Goal: Find specific page/section: Find specific page/section

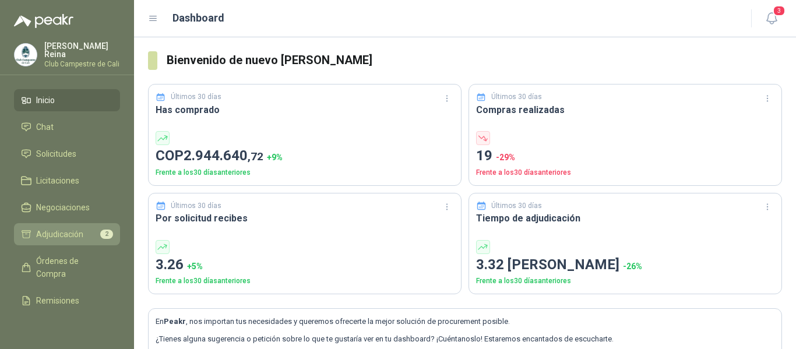
click at [73, 231] on span "Adjudicación" at bounding box center [59, 234] width 47 height 13
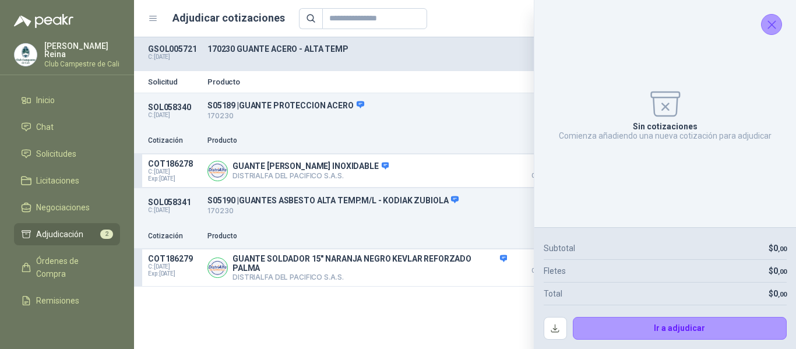
click at [773, 28] on icon "Cerrar" at bounding box center [771, 24] width 15 height 15
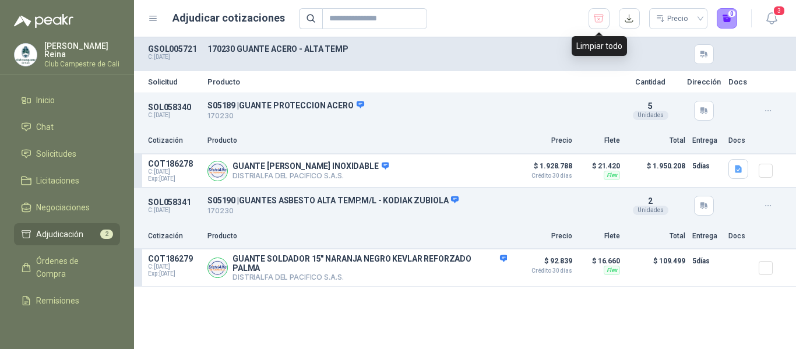
drag, startPoint x: 599, startPoint y: 15, endPoint x: 563, endPoint y: 13, distance: 36.1
click at [597, 16] on icon "button" at bounding box center [598, 19] width 11 height 12
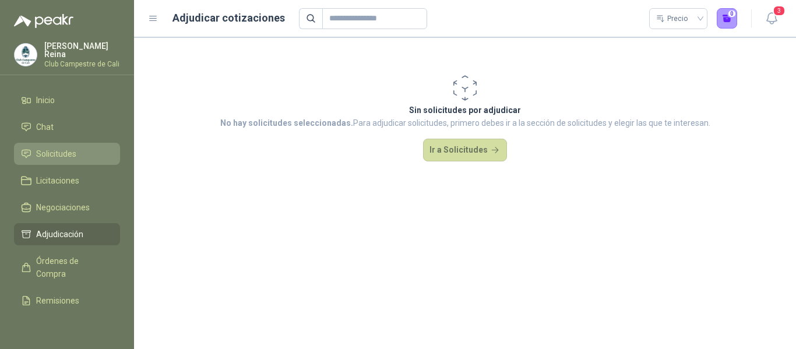
click at [51, 151] on span "Solicitudes" at bounding box center [56, 153] width 40 height 13
